Goal: Information Seeking & Learning: Learn about a topic

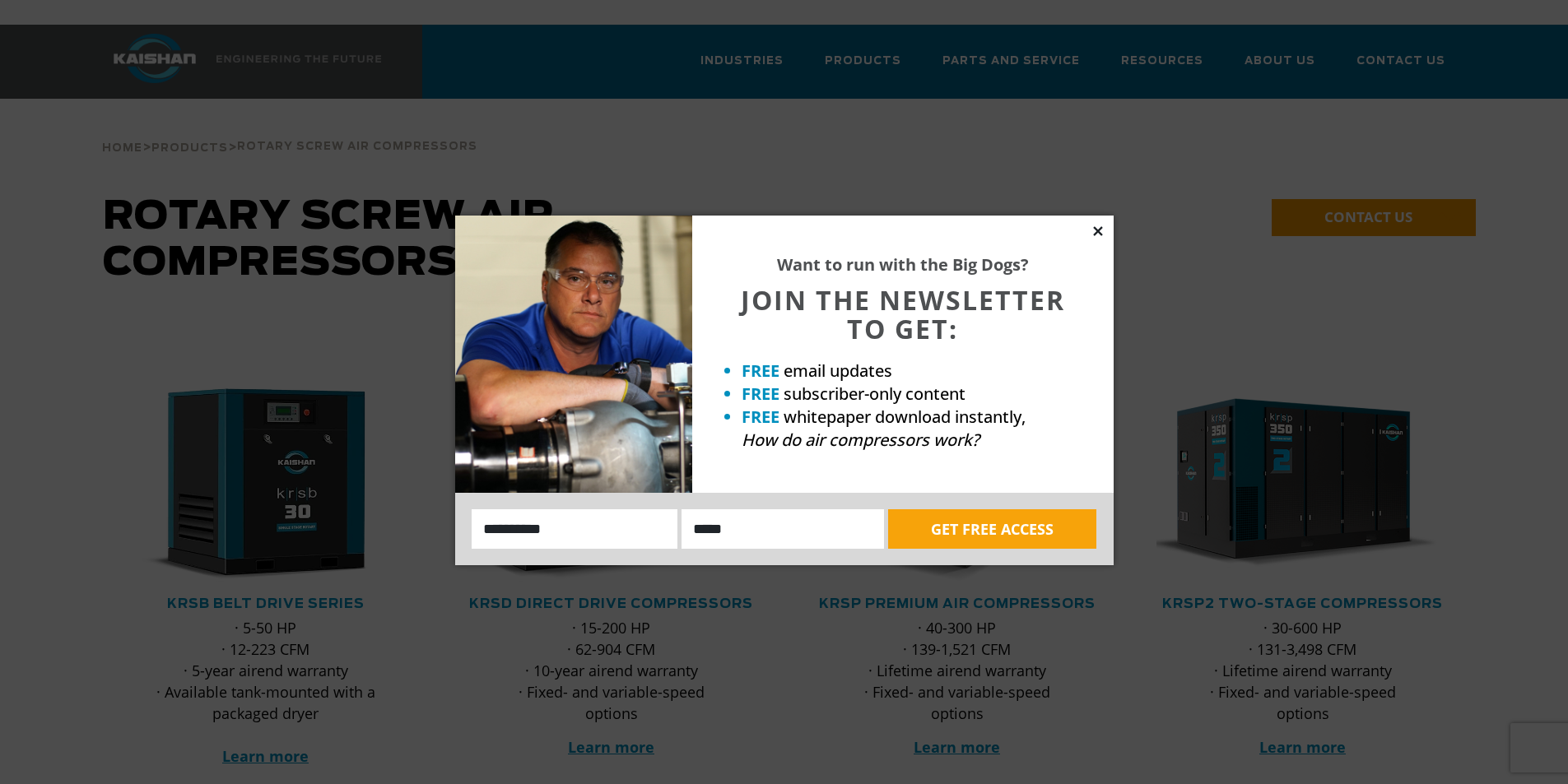
click at [1101, 226] on icon at bounding box center [1097, 231] width 14 height 14
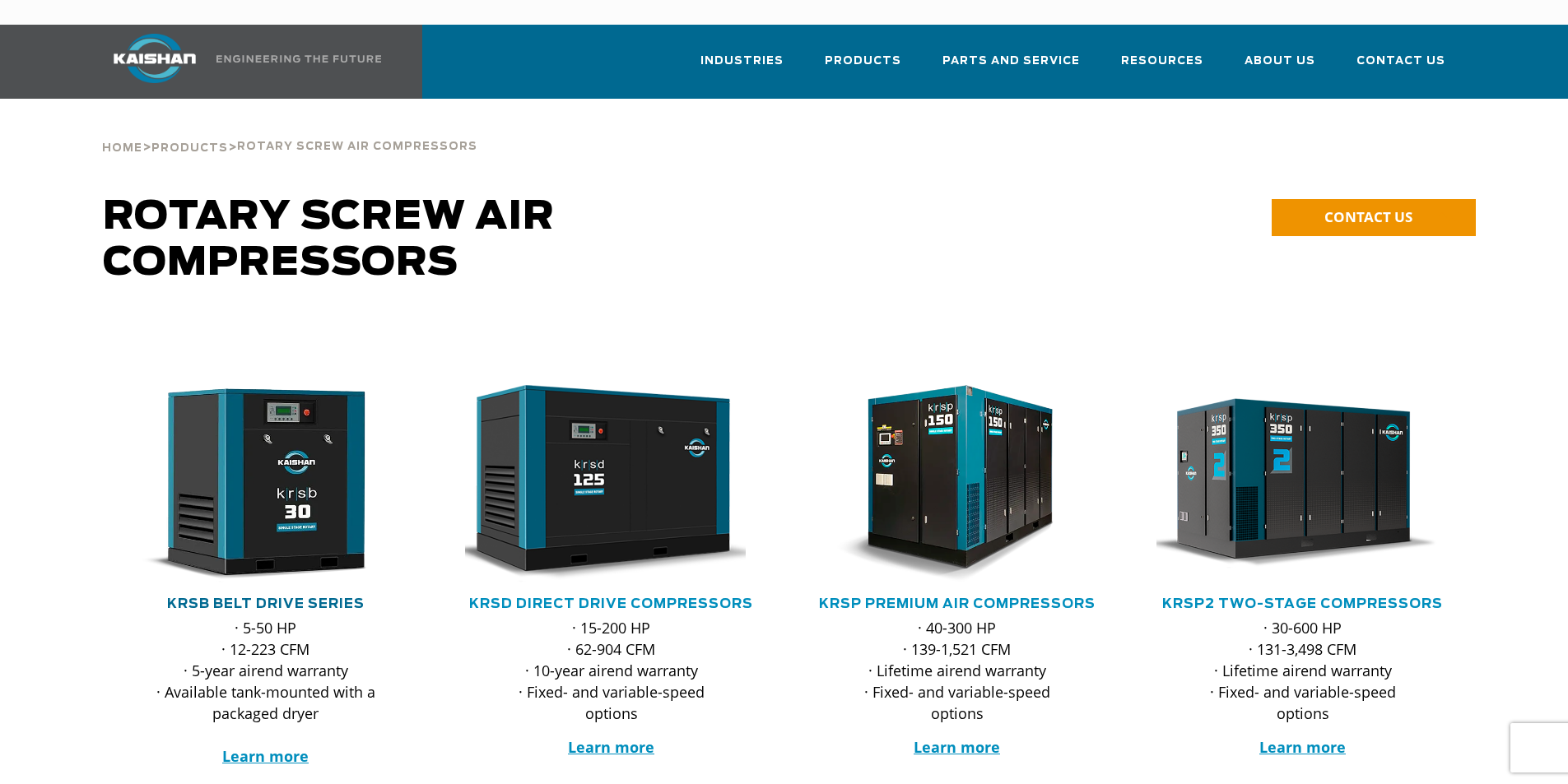
click at [309, 597] on link "KRSB Belt Drive Series" at bounding box center [266, 603] width 198 height 13
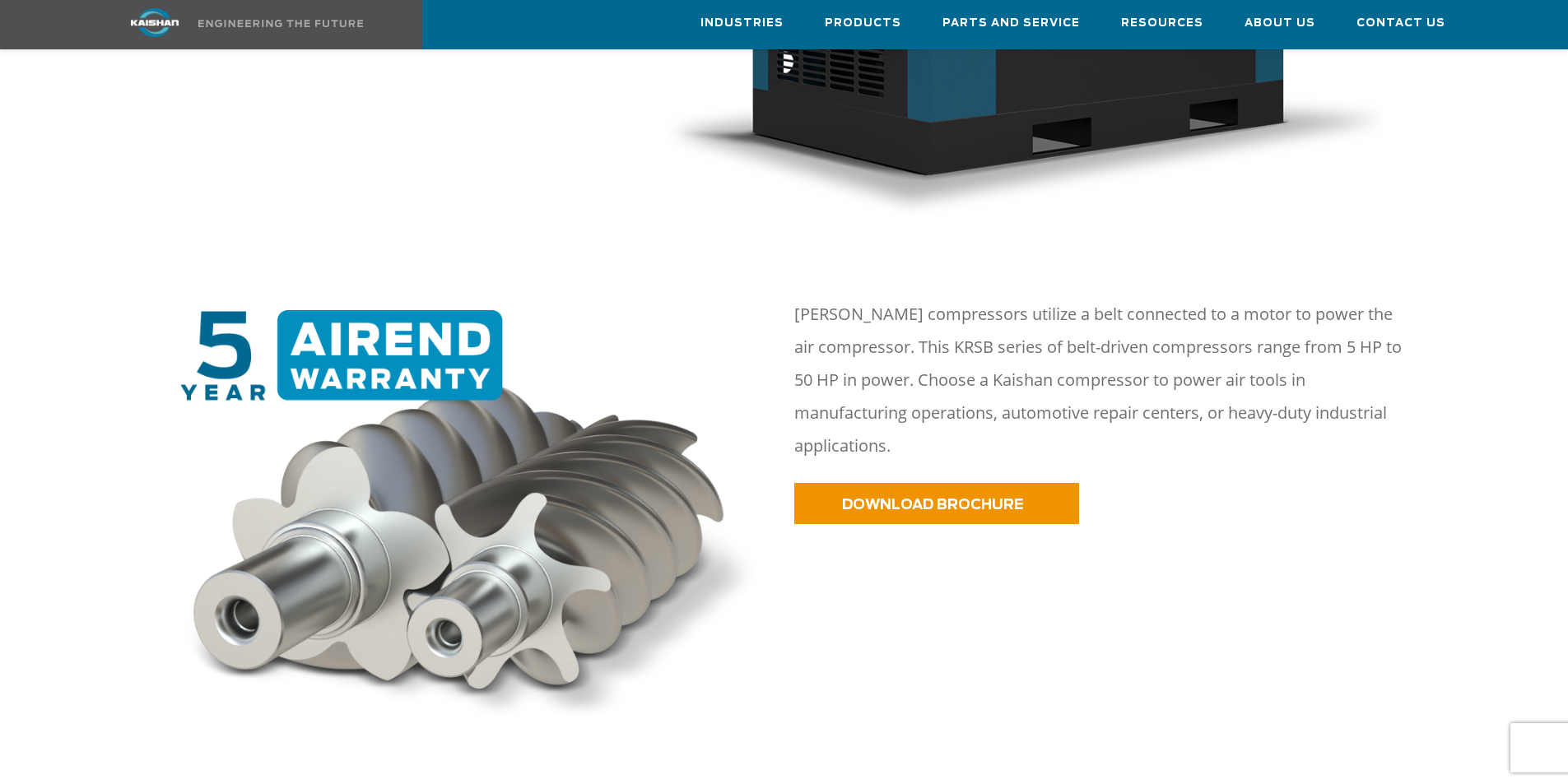
scroll to position [494, 0]
